Goal: Task Accomplishment & Management: Use online tool/utility

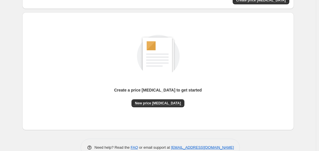
scroll to position [63, 0]
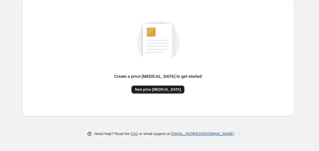
click at [154, 86] on button "New price [MEDICAL_DATA]" at bounding box center [158, 90] width 53 height 8
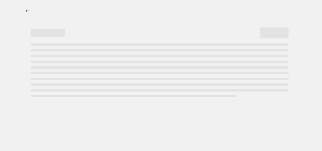
select select "percentage"
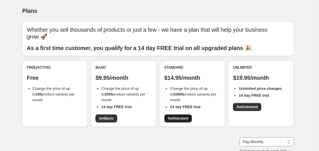
click at [188, 121] on link "Get Standard" at bounding box center [178, 119] width 27 height 8
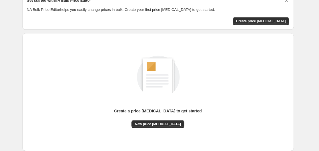
scroll to position [29, 0]
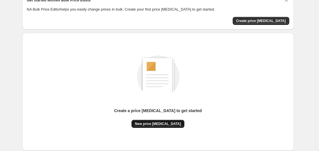
click at [169, 125] on span "New price change job" at bounding box center [158, 124] width 46 height 5
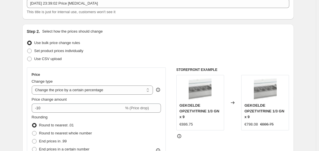
scroll to position [50, 0]
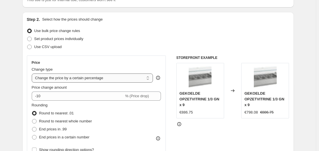
click at [71, 77] on select "Change the price to a certain amount Change the price by a certain amount Chang…" at bounding box center [93, 78] width 122 height 9
select select "to"
click at [33, 74] on select "Change the price to a certain amount Change the price by a certain amount Chang…" at bounding box center [93, 78] width 122 height 9
type input "80.00"
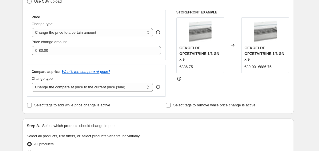
scroll to position [98, 0]
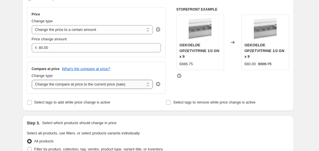
click at [65, 88] on select "Change the compare at price to the current price (sale) Change the compare at p…" at bounding box center [93, 84] width 122 height 9
select select "remove"
click at [33, 80] on select "Change the compare at price to the current price (sale) Change the compare at p…" at bounding box center [93, 84] width 122 height 9
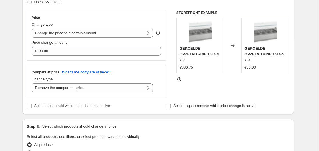
scroll to position [84, 0]
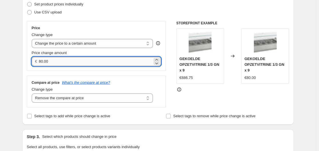
click at [52, 60] on input "80.00" at bounding box center [96, 61] width 114 height 9
type input "7"
type input "70.00"
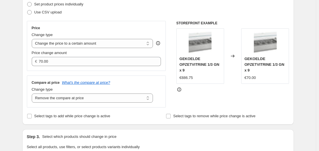
click at [42, 69] on div "Price Change type Change the price to a certain amount Change the price by a ce…" at bounding box center [96, 46] width 139 height 50
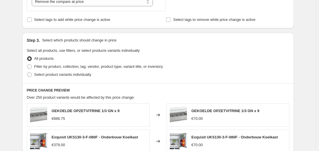
scroll to position [200, 0]
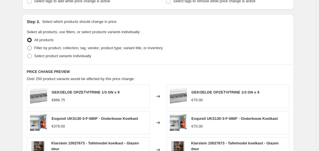
click at [60, 47] on span "Filter by product, collection, tag, vendor, product type, variant title, or inv…" at bounding box center [98, 48] width 129 height 4
click at [27, 46] on input "Filter by product, collection, tag, vendor, product type, variant title, or inv…" at bounding box center [27, 46] width 0 height 0
radio input "true"
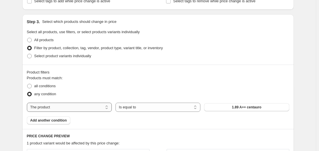
click at [84, 110] on select "The product The product's collection The product's tag The product's vendor The…" at bounding box center [69, 107] width 85 height 9
select select "collection"
click at [140, 106] on select "Is equal to Is not equal to" at bounding box center [158, 107] width 85 height 9
click at [117, 103] on select "Is equal to Is not equal to" at bounding box center [158, 107] width 85 height 9
click at [224, 104] on button "Home page" at bounding box center [246, 107] width 85 height 8
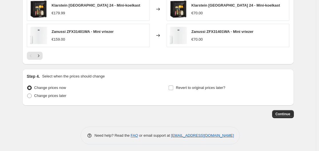
scroll to position [436, 0]
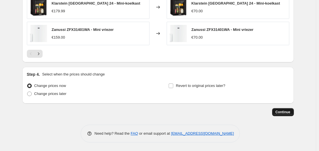
click at [279, 111] on span "Continue" at bounding box center [283, 112] width 15 height 5
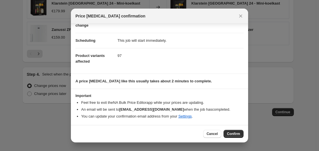
scroll to position [37, 0]
click at [230, 134] on span "Confirm" at bounding box center [233, 134] width 13 height 5
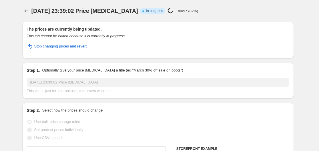
select select "remove"
select select "collection"
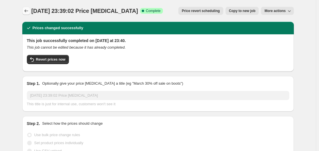
click at [29, 11] on icon "Price change jobs" at bounding box center [26, 11] width 6 height 6
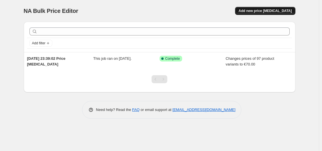
click at [273, 11] on span "Add new price change job" at bounding box center [265, 11] width 53 height 5
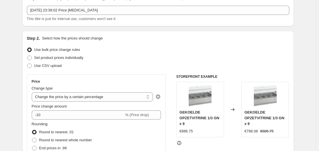
scroll to position [49, 0]
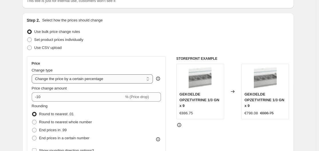
click at [80, 83] on select "Change the price to a certain amount Change the price by a certain amount Chang…" at bounding box center [93, 78] width 122 height 9
select select "to"
click at [33, 74] on select "Change the price to a certain amount Change the price by a certain amount Chang…" at bounding box center [93, 78] width 122 height 9
type input "80.00"
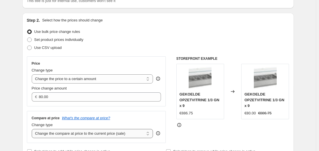
click at [60, 131] on select "Change the compare at price to the current price (sale) Change the compare at p…" at bounding box center [93, 133] width 122 height 9
click at [33, 129] on select "Change the compare at price to the current price (sale) Change the compare at p…" at bounding box center [93, 133] width 122 height 9
click at [57, 133] on select "Change the compare at price to the current price (sale) Change the compare at p…" at bounding box center [93, 133] width 122 height 9
select select "remove"
click at [33, 129] on select "Change the compare at price to the current price (sale) Change the compare at p…" at bounding box center [93, 133] width 122 height 9
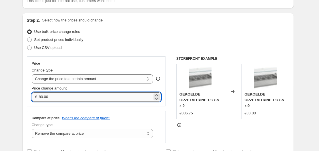
click at [62, 97] on input "80.00" at bounding box center [96, 96] width 114 height 9
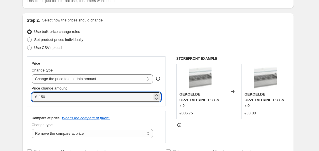
type input "150.00"
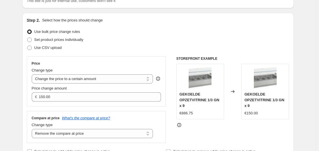
click at [69, 105] on div "Price Change type Change the price to a certain amount Change the price by a ce…" at bounding box center [96, 81] width 139 height 50
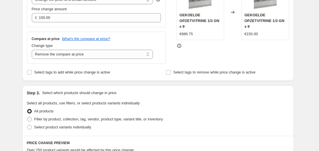
scroll to position [129, 0]
click at [54, 118] on span "Filter by product, collection, tag, vendor, product type, variant title, or inv…" at bounding box center [98, 119] width 129 height 4
click at [27, 117] on input "Filter by product, collection, tag, vendor, product type, variant title, or inv…" at bounding box center [27, 117] width 0 height 0
radio input "true"
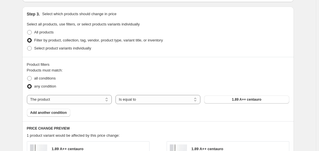
scroll to position [221, 0]
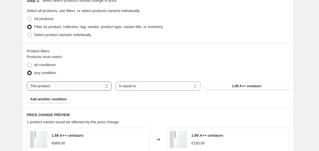
click at [98, 88] on select "The product The product's collection The product's tag The product's vendor The…" at bounding box center [69, 86] width 85 height 9
select select "collection"
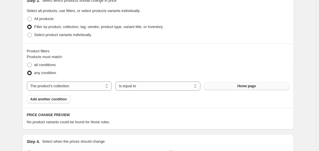
click at [245, 84] on button "Home page" at bounding box center [246, 86] width 85 height 8
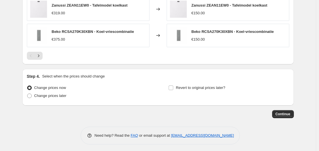
scroll to position [434, 0]
click at [282, 110] on button "Continue" at bounding box center [284, 114] width 22 height 8
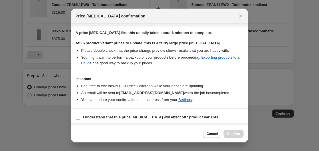
scroll to position [86, 0]
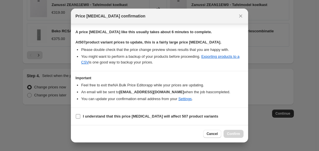
click at [118, 120] on label "I understand that this price change job will affect 507 product variants" at bounding box center [147, 117] width 143 height 8
click at [80, 119] on input "I understand that this price change job will affect 507 product variants" at bounding box center [78, 116] width 5 height 5
checkbox input "true"
click at [235, 131] on button "Confirm" at bounding box center [234, 134] width 20 height 8
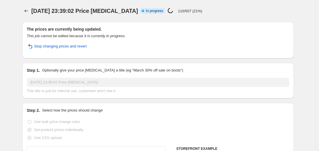
click at [159, 12] on span "In progress" at bounding box center [154, 11] width 17 height 5
click at [165, 22] on div "The prices are currently being updated. This job cannot be edited because it is…" at bounding box center [158, 40] width 272 height 37
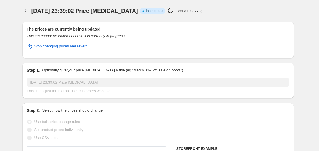
click at [66, 28] on h2 "The prices are currently being updated." at bounding box center [158, 29] width 263 height 6
click at [164, 130] on div "Set product prices individually" at bounding box center [158, 130] width 263 height 8
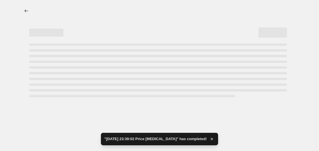
select select "remove"
select select "collection"
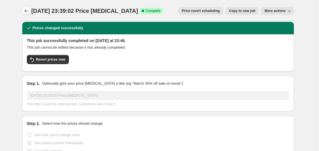
click at [29, 11] on icon "Price change jobs" at bounding box center [26, 11] width 6 height 6
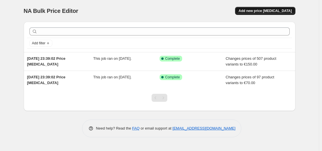
click at [265, 11] on span "Add new price change job" at bounding box center [265, 11] width 53 height 5
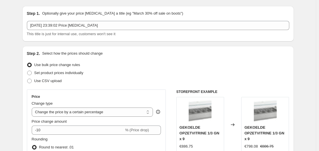
scroll to position [29, 0]
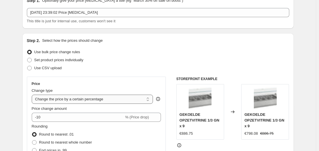
click at [91, 99] on select "Change the price to a certain amount Change the price by a certain amount Chang…" at bounding box center [93, 99] width 122 height 9
select select "to"
click at [33, 95] on select "Change the price to a certain amount Change the price by a certain amount Chang…" at bounding box center [93, 99] width 122 height 9
type input "80.00"
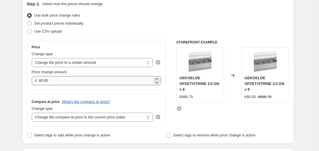
scroll to position [86, 0]
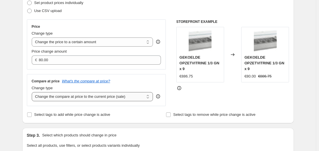
click at [83, 99] on select "Change the compare at price to the current price (sale) Change the compare at p…" at bounding box center [93, 96] width 122 height 9
select select "remove"
click at [33, 92] on select "Change the compare at price to the current price (sale) Change the compare at p…" at bounding box center [93, 96] width 122 height 9
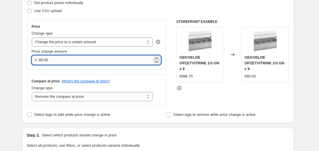
click at [90, 63] on input "80.00" at bounding box center [96, 60] width 114 height 9
click at [91, 62] on input "80.00" at bounding box center [96, 60] width 114 height 9
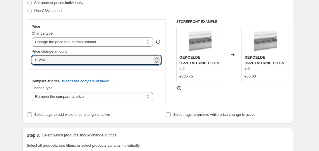
type input "250.00"
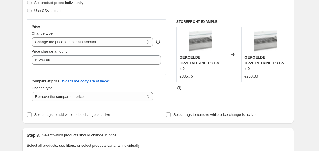
click at [90, 71] on div "Price Change type Change the price to a certain amount Change the price by a ce…" at bounding box center [96, 62] width 139 height 87
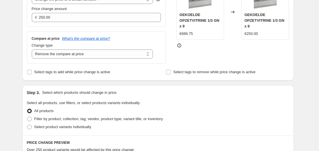
scroll to position [143, 0]
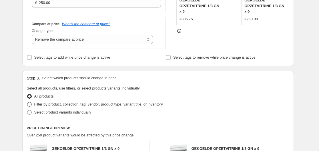
click at [58, 104] on span "Filter by product, collection, tag, vendor, product type, variant title, or inv…" at bounding box center [98, 104] width 129 height 4
click at [27, 102] on input "Filter by product, collection, tag, vendor, product type, variant title, or inv…" at bounding box center [27, 102] width 0 height 0
radio input "true"
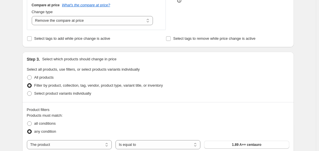
scroll to position [172, 0]
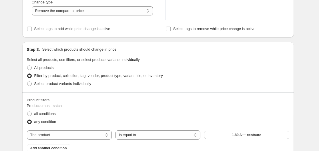
click at [85, 130] on div "Products must match: all conditions any condition The product The product's col…" at bounding box center [158, 127] width 263 height 49
click at [86, 134] on select "The product The product's collection The product's tag The product's vendor The…" at bounding box center [69, 135] width 85 height 9
select select "collection"
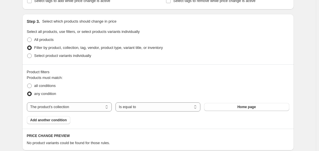
scroll to position [200, 0]
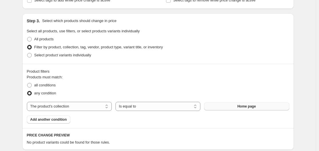
click at [232, 107] on button "Home page" at bounding box center [246, 106] width 85 height 8
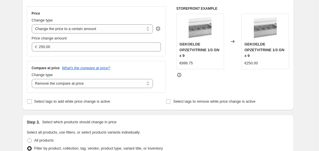
scroll to position [86, 0]
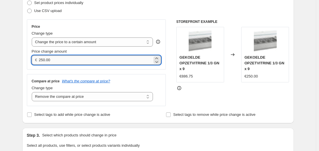
click at [67, 58] on input "250.00" at bounding box center [96, 60] width 114 height 9
type input "300.00"
click at [78, 67] on div "Price Change type Change the price to a certain amount Change the price by a ce…" at bounding box center [96, 44] width 139 height 50
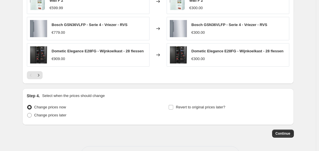
scroll to position [442, 0]
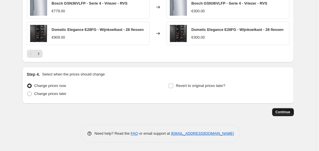
click at [276, 112] on button "Continue" at bounding box center [284, 112] width 22 height 8
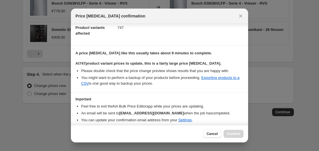
scroll to position [86, 0]
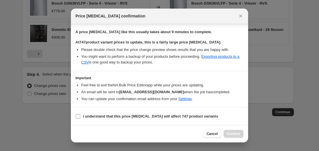
click at [140, 115] on b "I understand that this price change job will affect 747 product variants" at bounding box center [150, 116] width 135 height 4
click at [80, 115] on input "I understand that this price change job will affect 747 product variants" at bounding box center [78, 116] width 5 height 5
checkbox input "true"
click at [235, 133] on span "Confirm" at bounding box center [233, 134] width 13 height 5
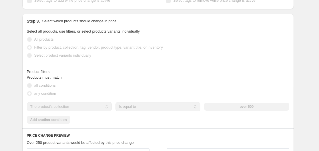
scroll to position [155, 0]
